Goal: Task Accomplishment & Management: Use online tool/utility

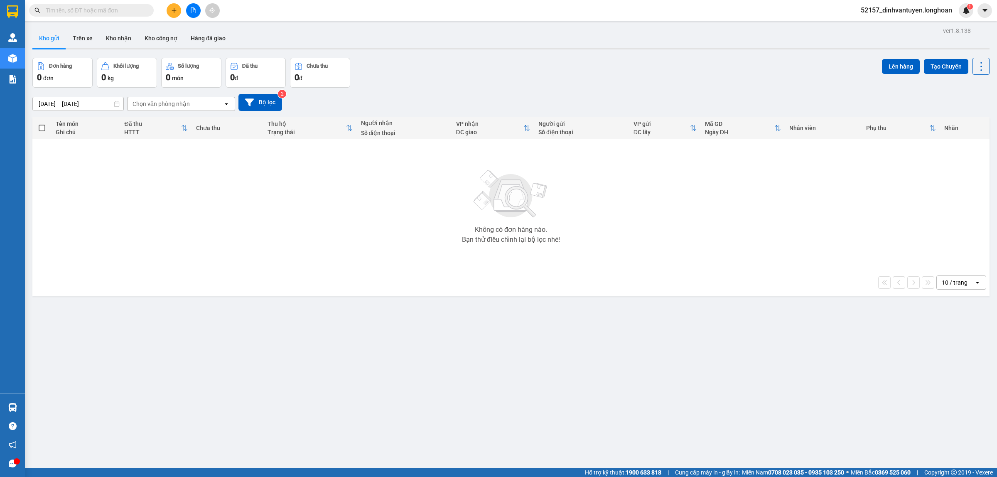
click at [588, 394] on div "ver 1.8.138 Kho gửi Trên xe Kho nhận Kho công nợ Hàng đã giao Đơn hàng 0 đơn Kh…" at bounding box center [511, 263] width 964 height 477
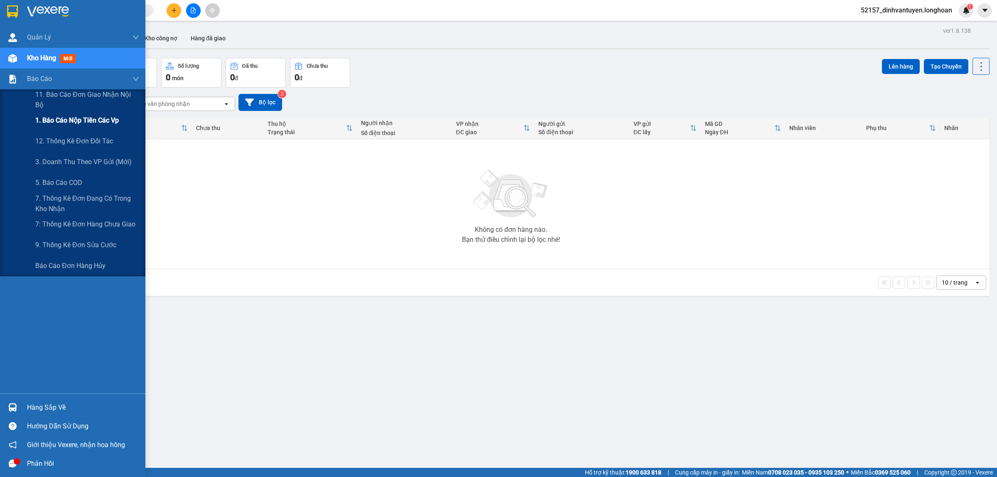
click at [71, 115] on span "1. Báo cáo nộp tiền các vp" at bounding box center [77, 120] width 84 height 10
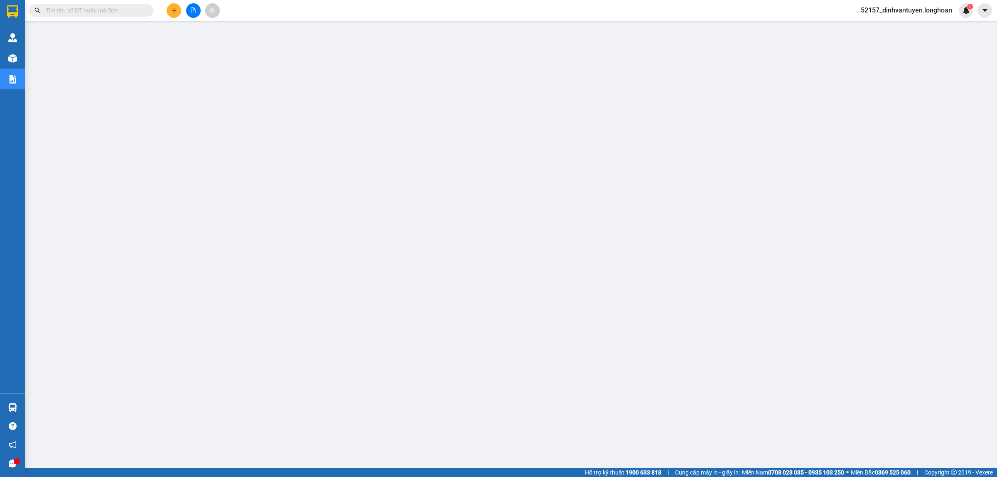
click at [112, 13] on input "text" at bounding box center [95, 10] width 98 height 9
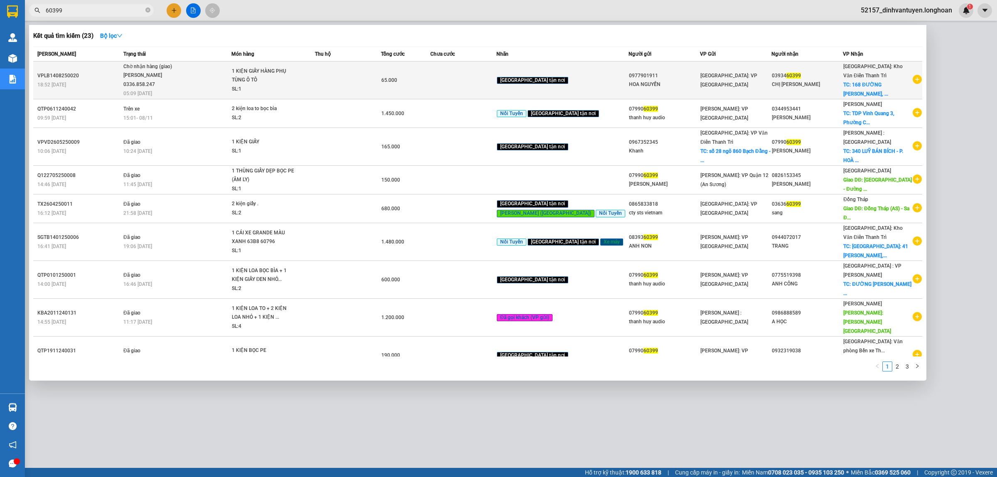
type input "60399"
click at [315, 85] on span "1 KIỆN GIẤY HÀNG PHỤ TÙNG Ô TÔ SL: 1" at bounding box center [273, 80] width 83 height 27
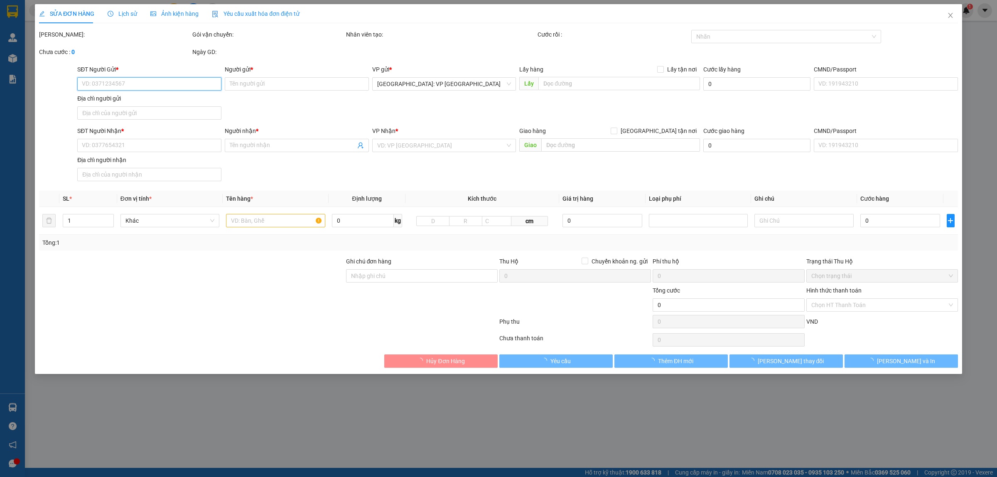
type input "0977901911"
type input "HOA NGUYỄN"
type input "0393460399"
type input "CHỊ HÀ"
checkbox input "true"
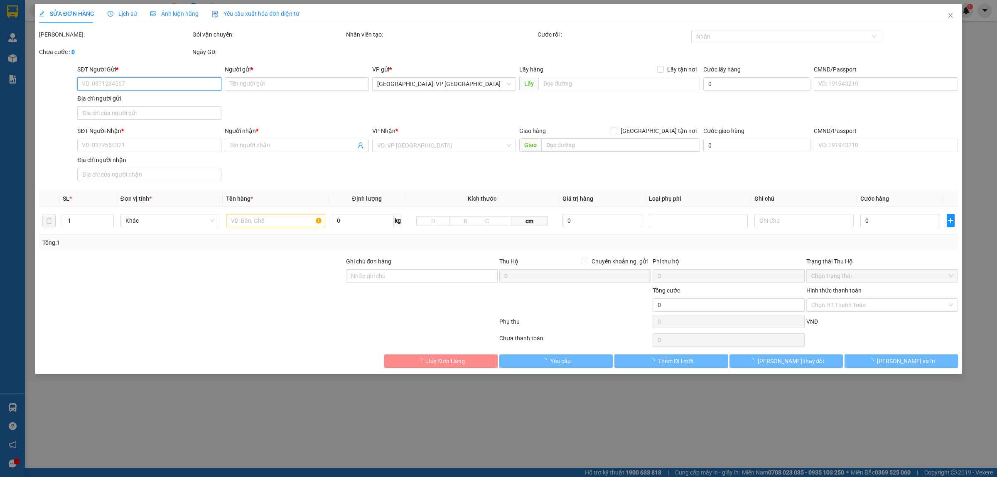
type input "168 ĐƯỜNG LÝ THƯỜNG KIỆT, KHU 8 PHƯỜNG ĐÁP CẦU, TP BẮC NINH, BẮC NINH"
type input "65.000"
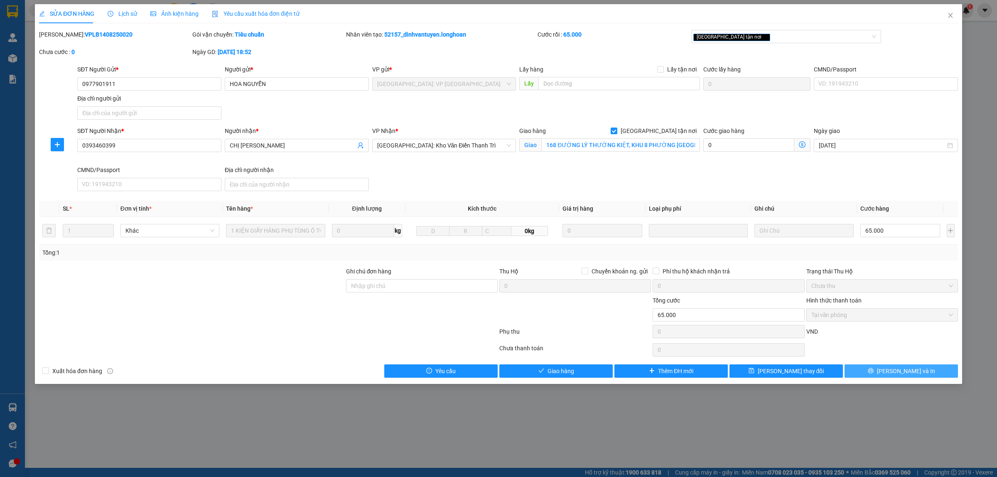
click at [874, 372] on icon "printer" at bounding box center [871, 371] width 6 height 6
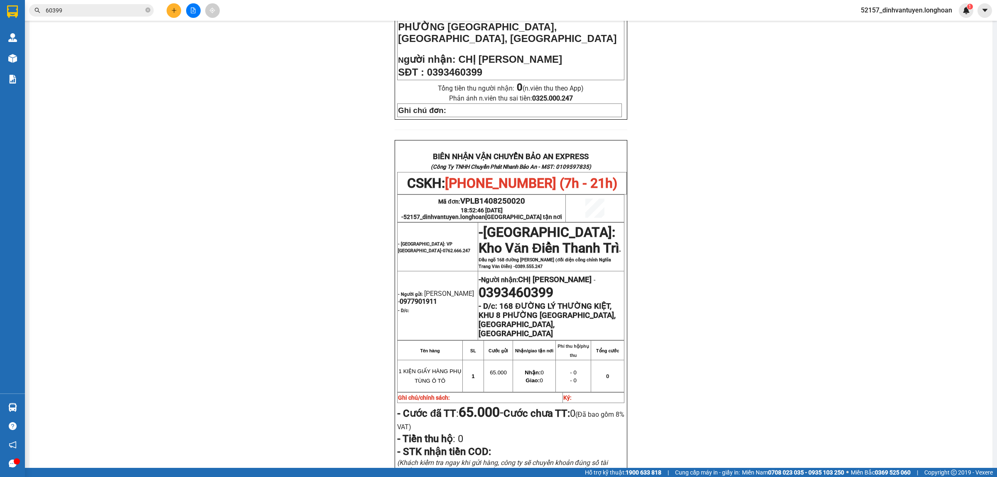
scroll to position [364, 0]
